Goal: Navigation & Orientation: Find specific page/section

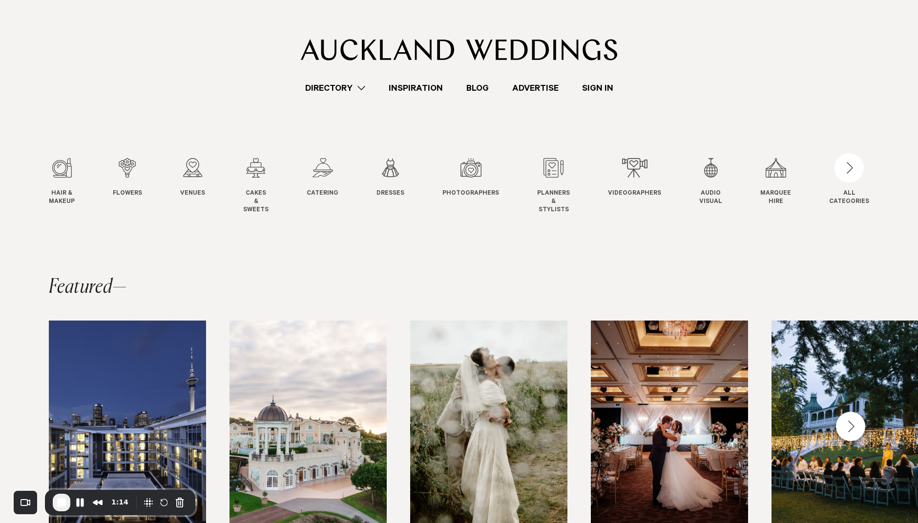
click at [611, 90] on link "Sign In" at bounding box center [597, 88] width 55 height 13
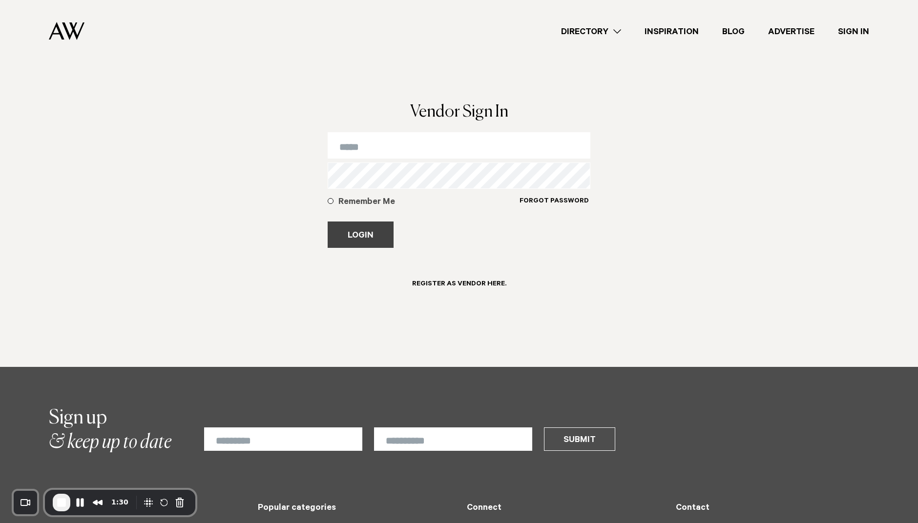
type input "**********"
click at [349, 234] on button "Login" at bounding box center [361, 235] width 66 height 26
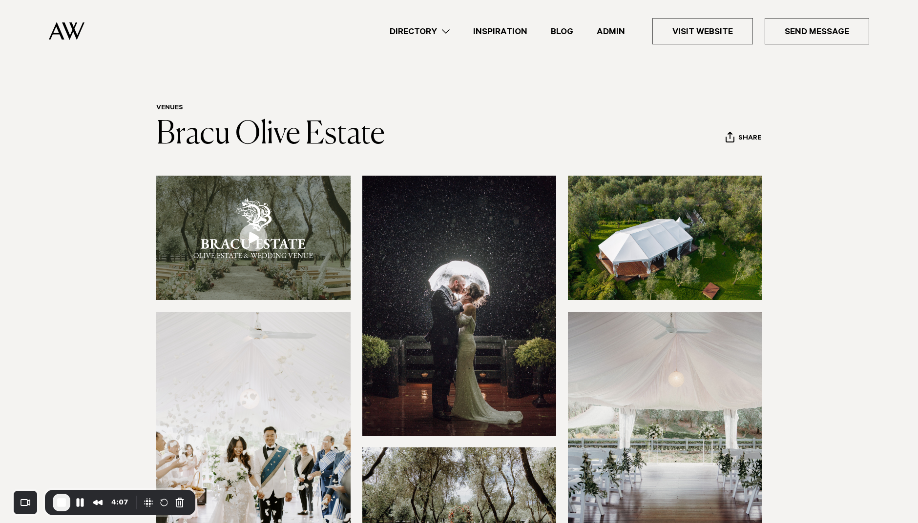
click at [616, 25] on link "Admin" at bounding box center [611, 31] width 52 height 13
